Goal: Information Seeking & Learning: Learn about a topic

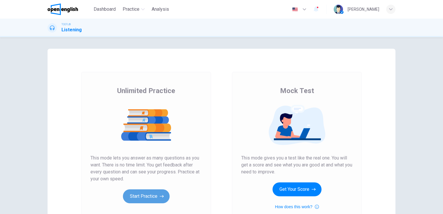
click at [140, 194] on button "Start Practice" at bounding box center [146, 196] width 47 height 14
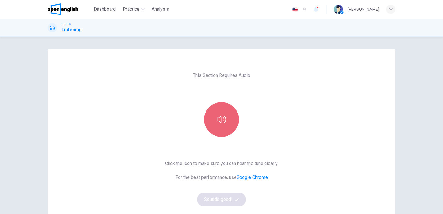
click at [220, 120] on icon "button" at bounding box center [221, 119] width 9 height 7
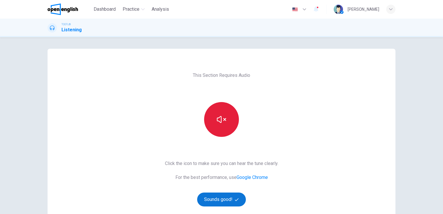
click at [217, 197] on button "Sounds good!" at bounding box center [221, 199] width 49 height 14
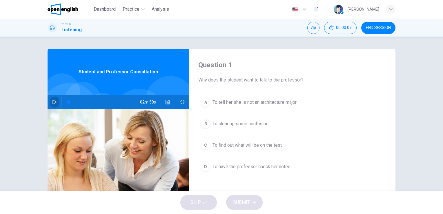
click at [52, 102] on icon "button" at bounding box center [54, 102] width 5 height 5
click at [167, 101] on icon "Click to see the audio transcription" at bounding box center [167, 102] width 5 height 5
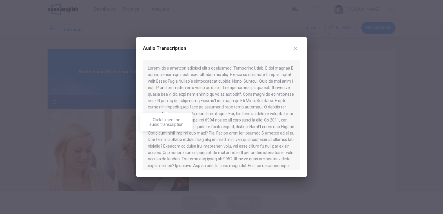
type input "*"
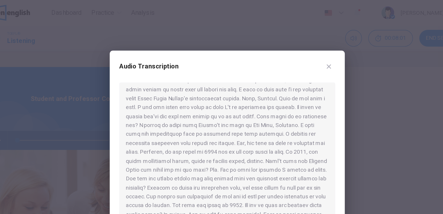
scroll to position [10, 0]
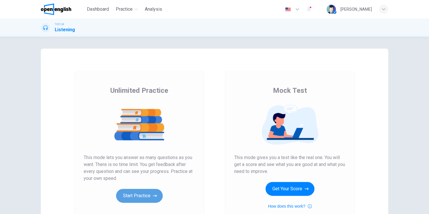
click at [149, 194] on button "Start Practice" at bounding box center [139, 196] width 47 height 14
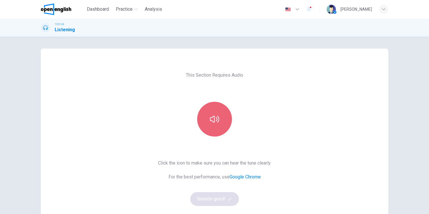
click at [221, 129] on button "button" at bounding box center [214, 119] width 35 height 35
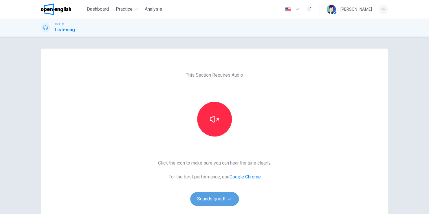
click at [214, 196] on button "Sounds good!" at bounding box center [214, 199] width 49 height 14
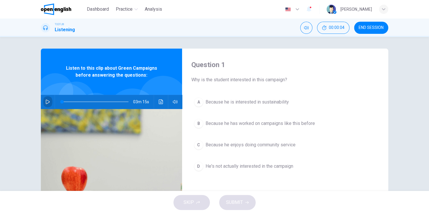
click at [45, 102] on icon "button" at bounding box center [47, 102] width 5 height 5
click at [251, 24] on div "TOEFL® Listening 00:00:29 END SESSION" at bounding box center [215, 28] width 366 height 12
click at [43, 103] on button "button" at bounding box center [47, 102] width 9 height 14
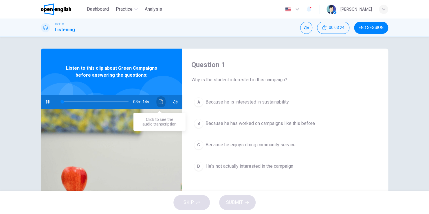
click at [161, 102] on icon "Click to see the audio transcription" at bounding box center [161, 102] width 5 height 5
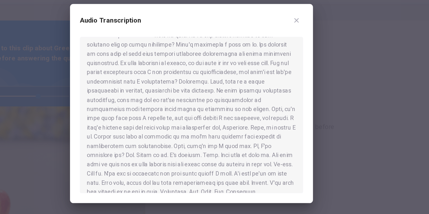
scroll to position [141, 0]
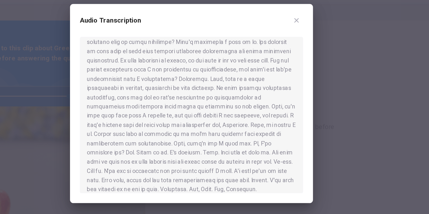
type input "*"
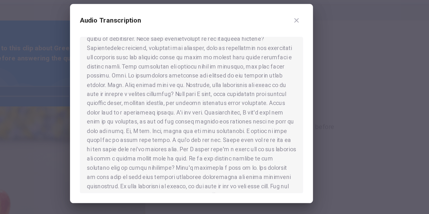
scroll to position [50, 0]
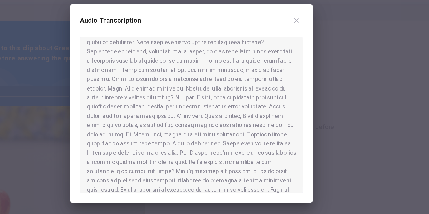
click at [156, 95] on button "Click to see the audio transcription" at bounding box center [160, 102] width 9 height 14
click at [113, 84] on div at bounding box center [214, 107] width 429 height 214
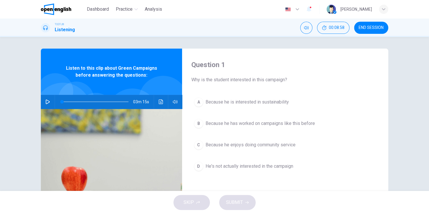
scroll to position [0, 0]
click at [159, 102] on icon "Click to see the audio transcription" at bounding box center [161, 102] width 4 height 5
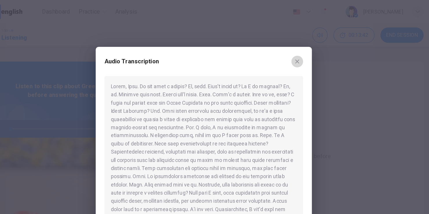
click at [290, 48] on icon "button" at bounding box center [288, 48] width 3 height 3
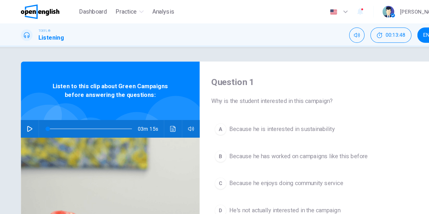
click at [46, 102] on icon "button" at bounding box center [47, 102] width 5 height 5
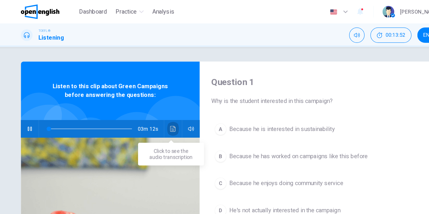
click at [159, 102] on icon "Click to see the audio transcription" at bounding box center [161, 102] width 5 height 5
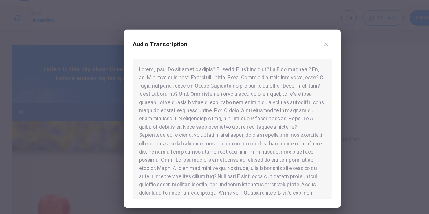
click at [174, 150] on div at bounding box center [214, 115] width 157 height 110
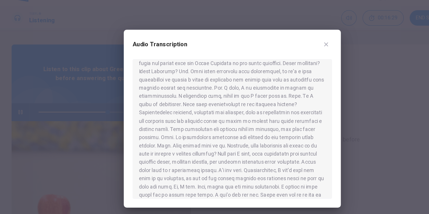
scroll to position [17, 0]
click at [288, 50] on icon "button" at bounding box center [288, 48] width 5 height 5
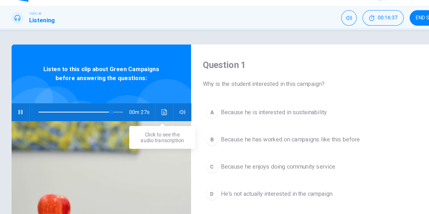
click at [159, 102] on icon "Click to see the audio transcription" at bounding box center [161, 102] width 4 height 5
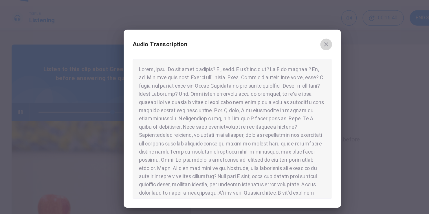
click at [288, 49] on icon "button" at bounding box center [288, 48] width 5 height 5
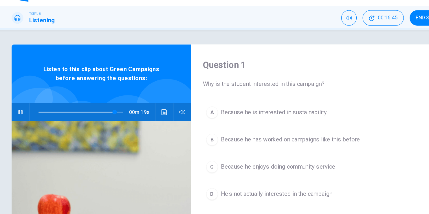
click at [62, 102] on span at bounding box center [95, 102] width 67 height 8
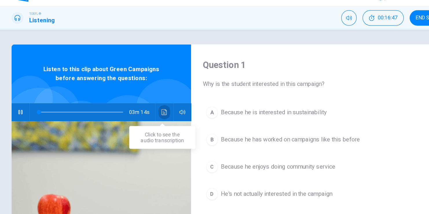
click at [159, 101] on icon "Click to see the audio transcription" at bounding box center [161, 102] width 5 height 5
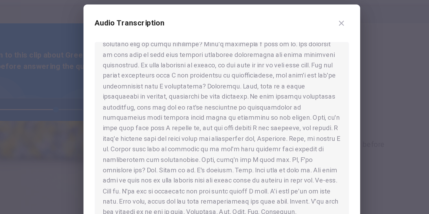
scroll to position [144, 0]
type input "*"
drag, startPoint x: 133, startPoint y: 34, endPoint x: 98, endPoint y: 71, distance: 50.2
click at [98, 71] on div at bounding box center [214, 107] width 429 height 214
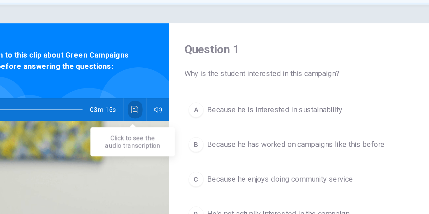
click at [159, 99] on button "Click to see the audio transcription" at bounding box center [160, 102] width 9 height 14
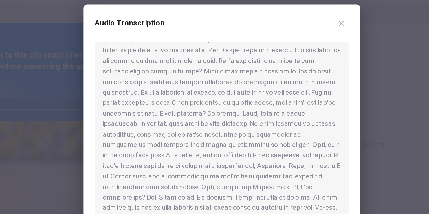
scroll to position [128, 0]
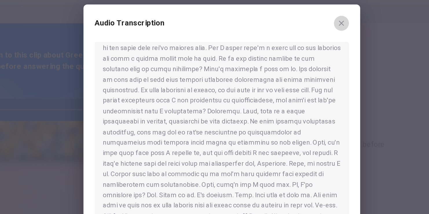
click at [288, 50] on icon "button" at bounding box center [288, 48] width 5 height 5
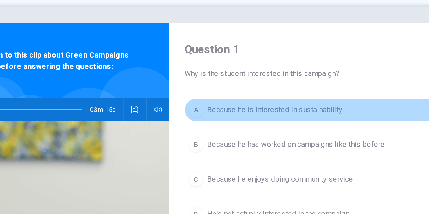
click at [222, 102] on span "Because he is interested in sustainability" at bounding box center [247, 102] width 83 height 7
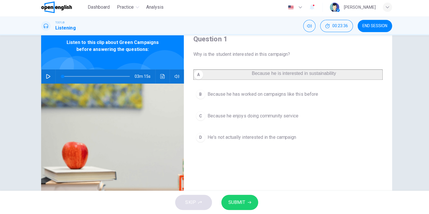
scroll to position [24, 0]
click at [242, 205] on span "SUBMIT" at bounding box center [234, 203] width 17 height 8
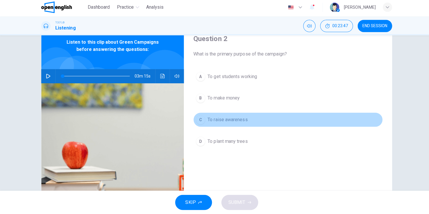
click at [212, 121] on span "To raise awareness" at bounding box center [226, 120] width 40 height 7
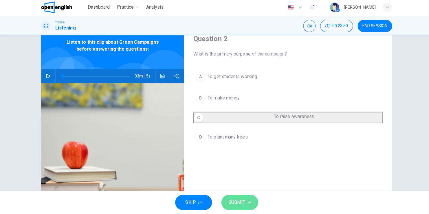
click at [236, 203] on span "SUBMIT" at bounding box center [234, 203] width 17 height 8
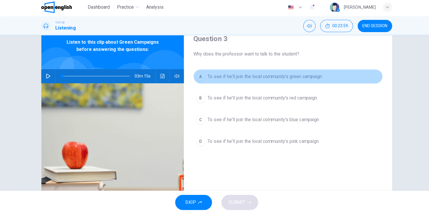
click at [253, 78] on span "To see if he'll join the local community's green campaign" at bounding box center [262, 77] width 113 height 7
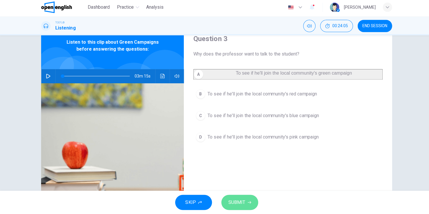
click at [239, 202] on span "SUBMIT" at bounding box center [234, 203] width 17 height 8
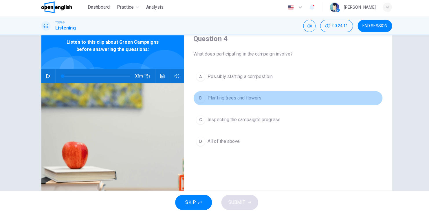
click at [225, 101] on span "Planting trees and flowers" at bounding box center [232, 99] width 53 height 7
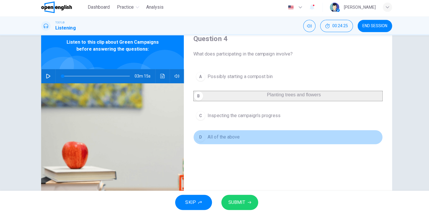
click at [230, 141] on span "All of the above" at bounding box center [222, 138] width 32 height 7
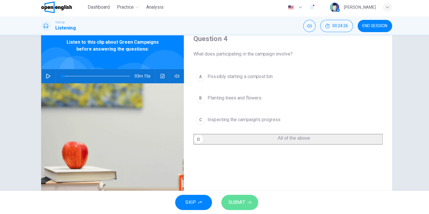
click at [240, 205] on span "SUBMIT" at bounding box center [234, 203] width 17 height 8
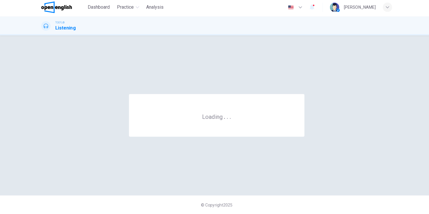
scroll to position [0, 0]
